Goal: Find specific page/section: Find specific page/section

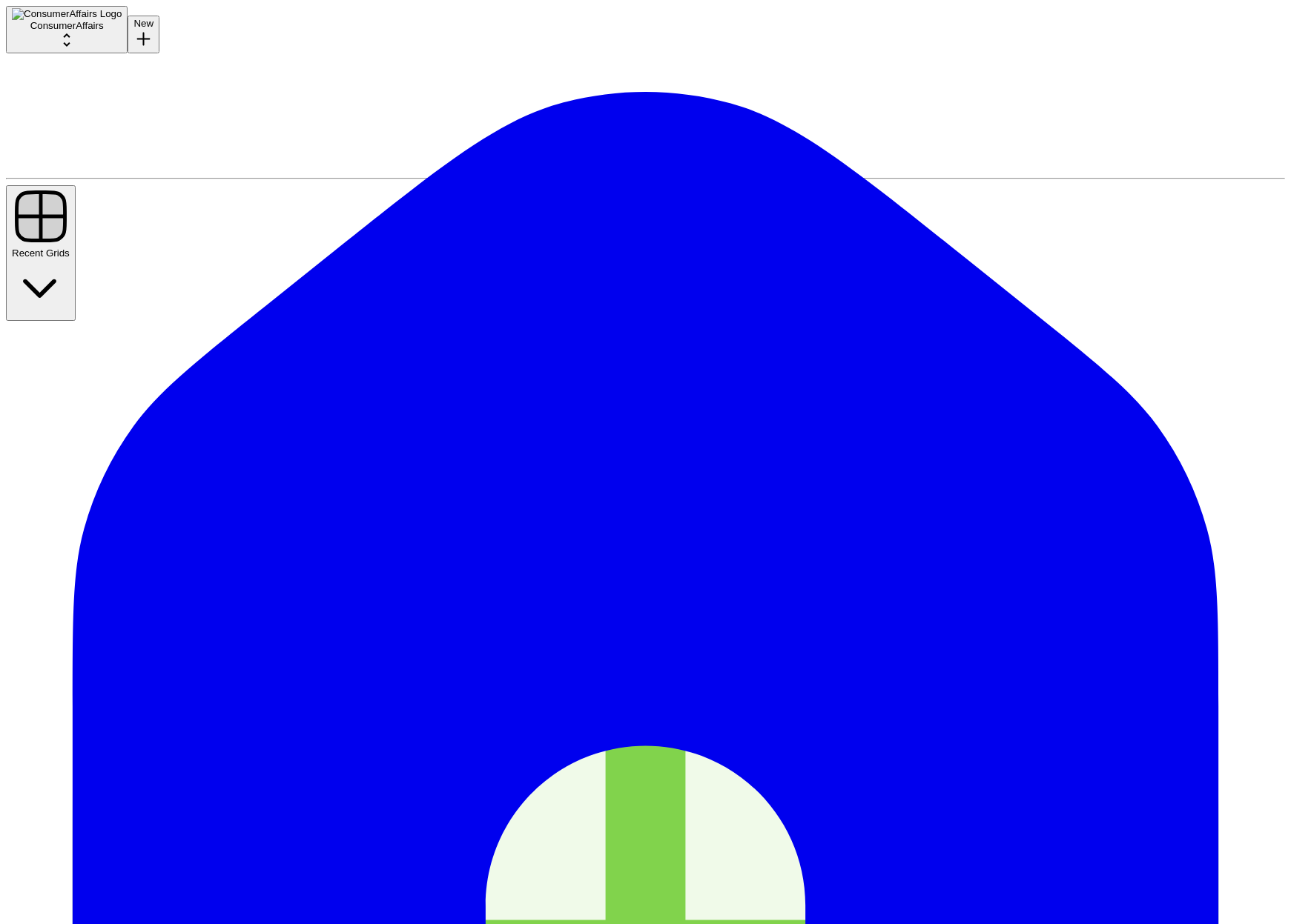
drag, startPoint x: 24, startPoint y: 970, endPoint x: 138, endPoint y: 970, distance: 114.0
drag, startPoint x: 314, startPoint y: 368, endPoint x: 1051, endPoint y: 903, distance: 910.7
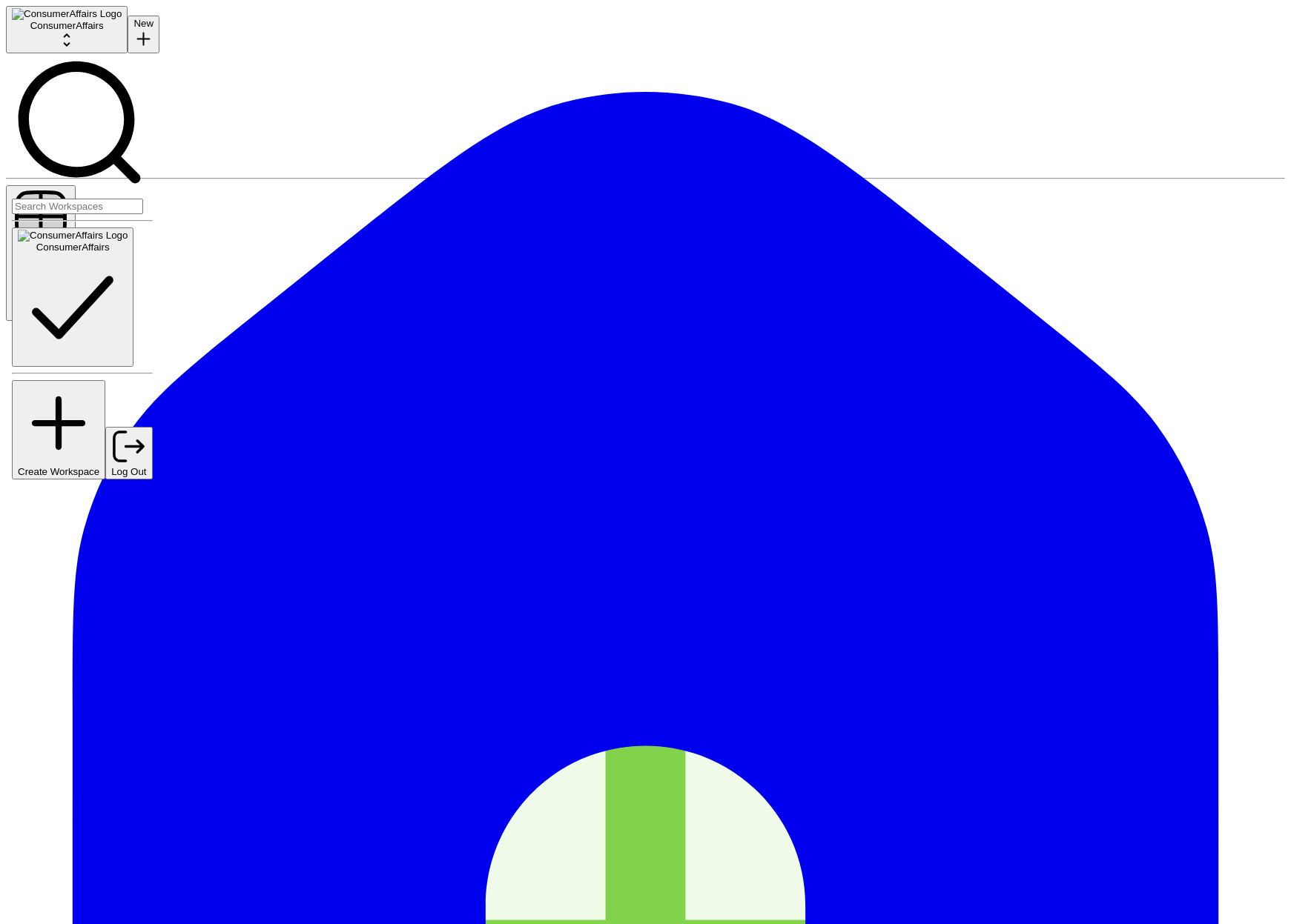
click at [76, 34] on icon "Workspace: ConsumerAffairs" at bounding box center [67, 40] width 18 height 18
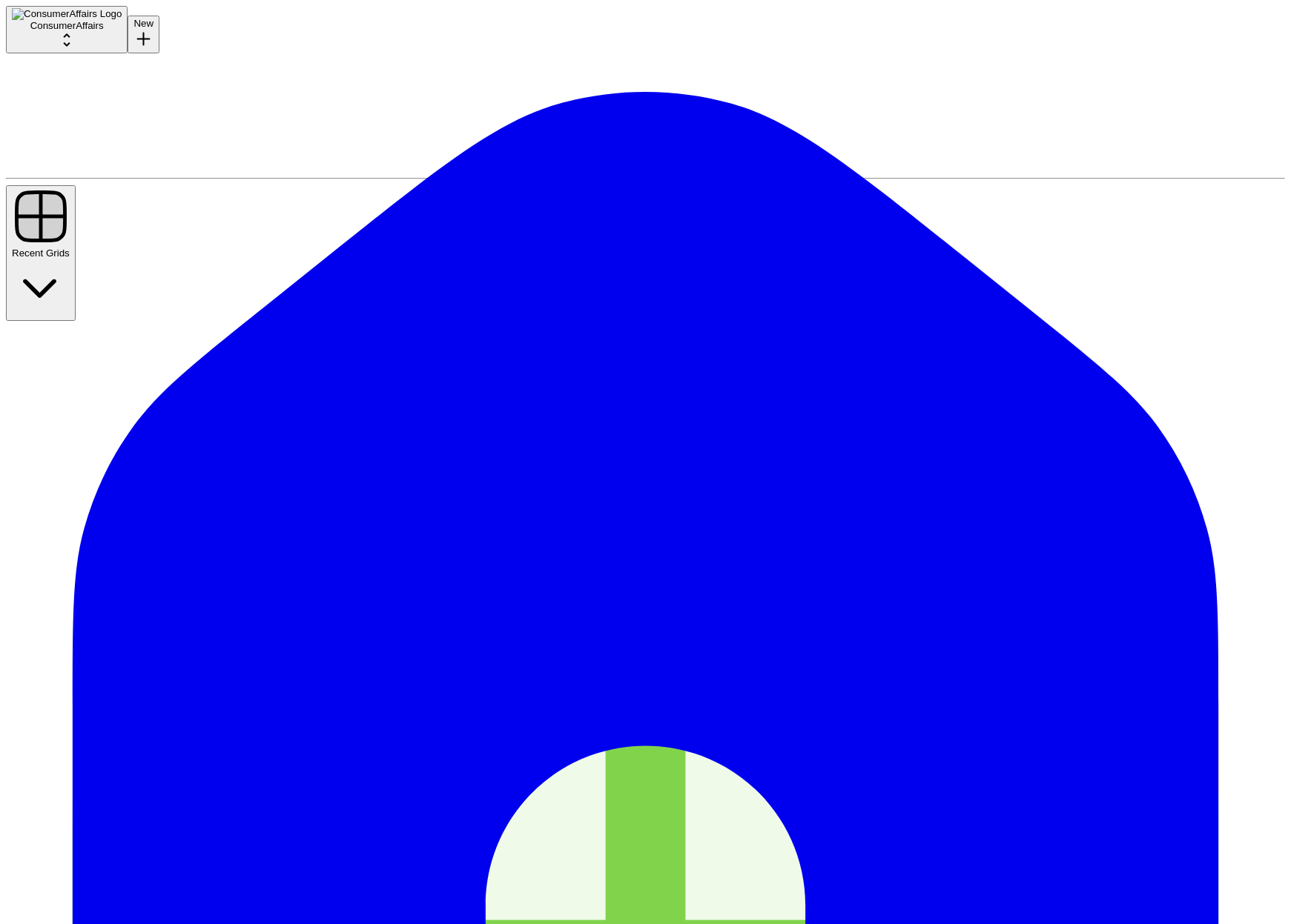
click at [69, 257] on icon "button" at bounding box center [39, 286] width 58 height 58
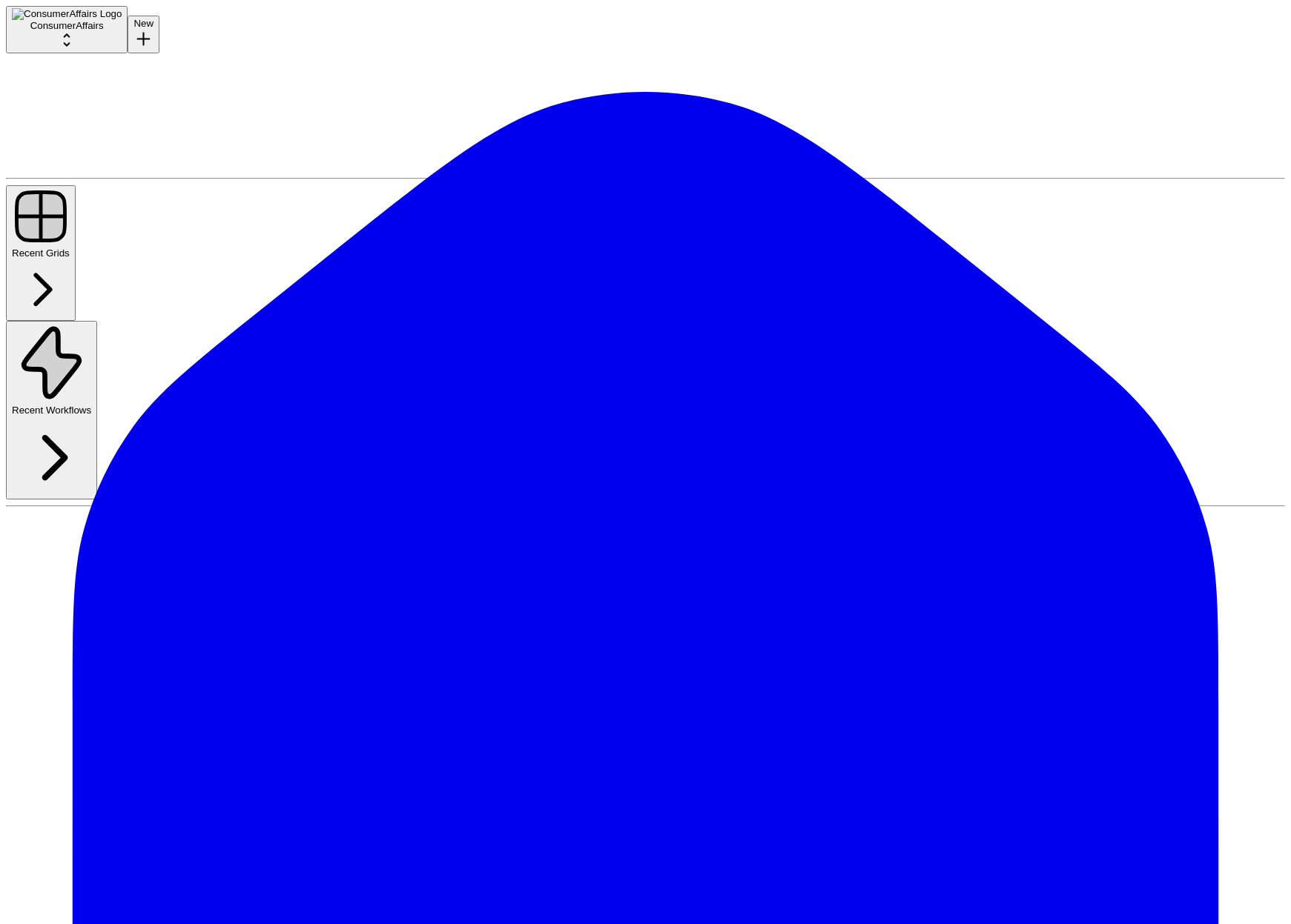
click at [76, 229] on button "Recent Grids" at bounding box center [41, 253] width 70 height 136
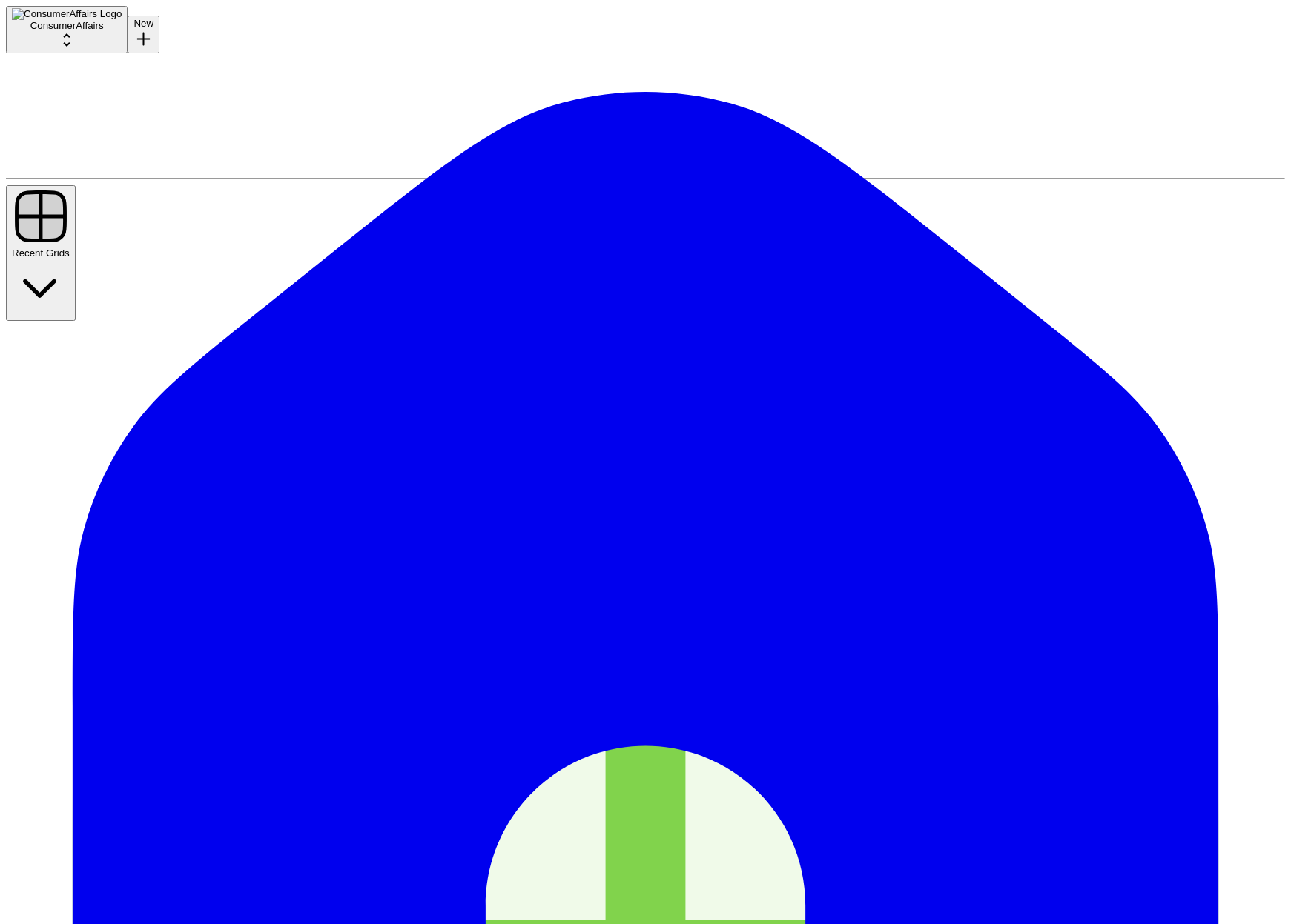
type input "writer"
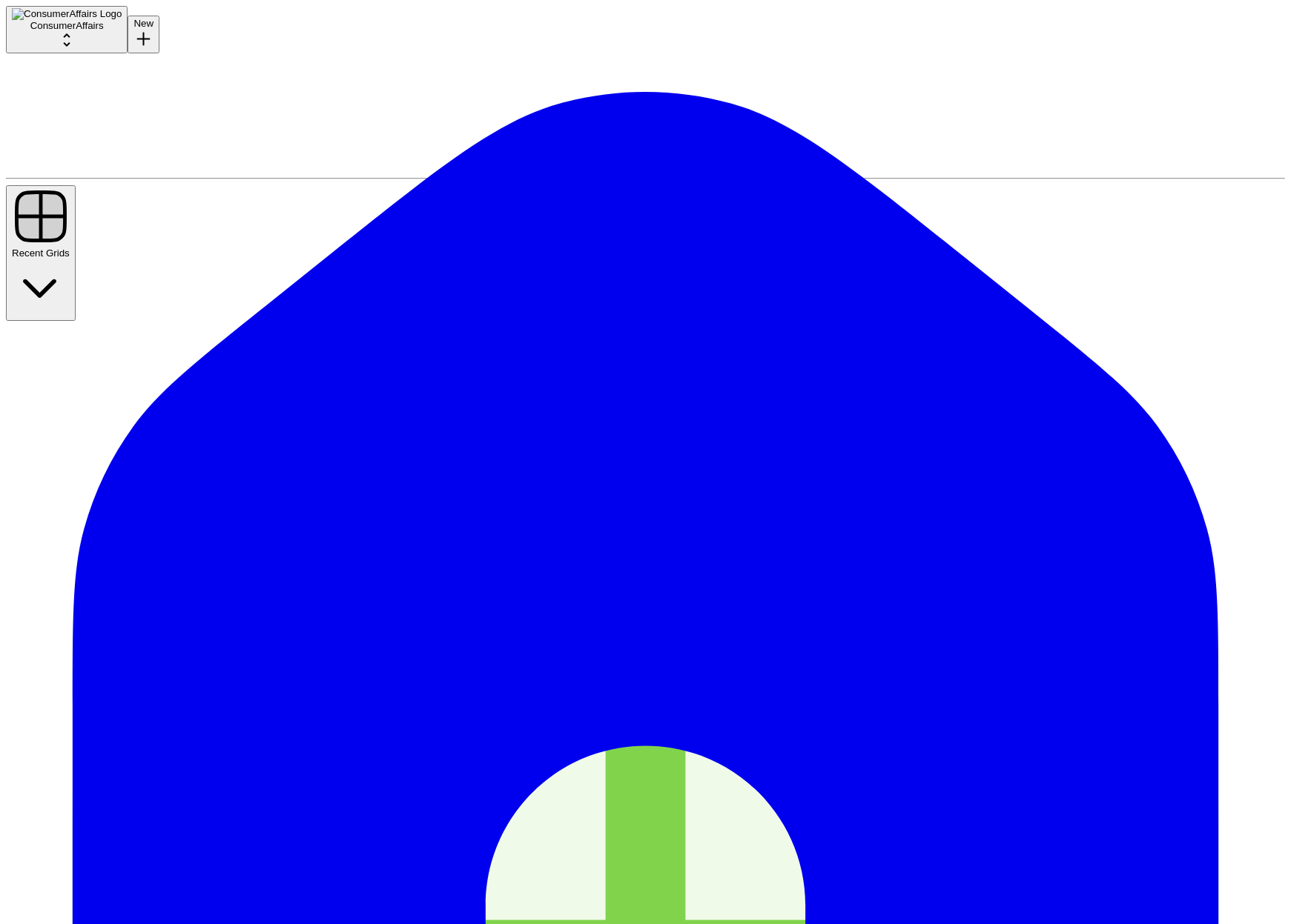
type input "writer"
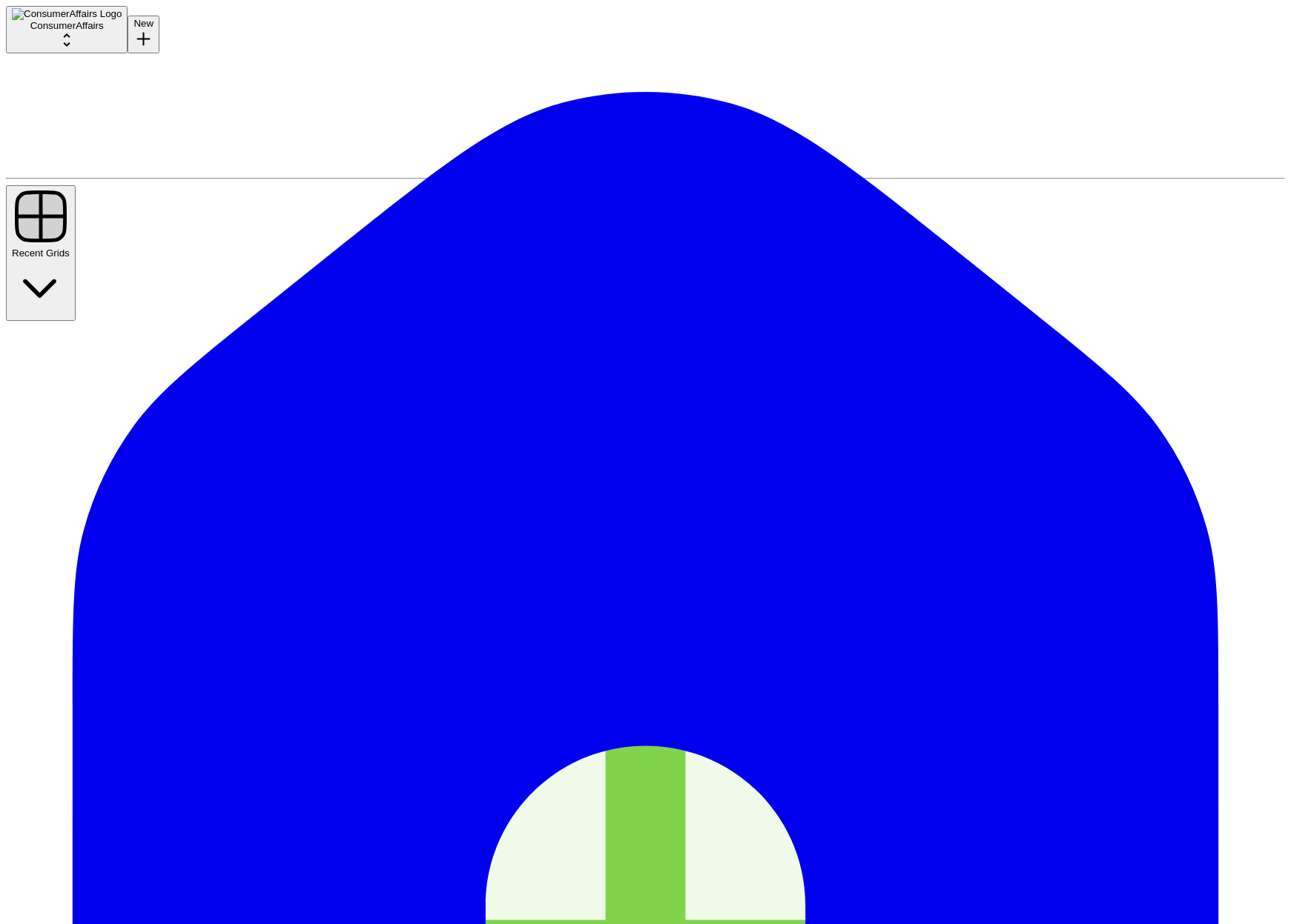
type input "writer"
